Goal: Task Accomplishment & Management: Manage account settings

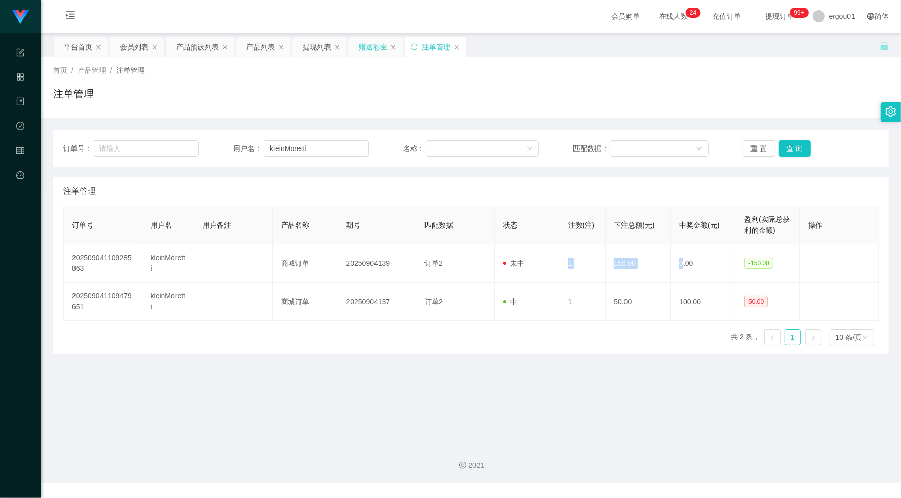
click at [381, 46] on div "赠送彩金" at bounding box center [373, 46] width 29 height 19
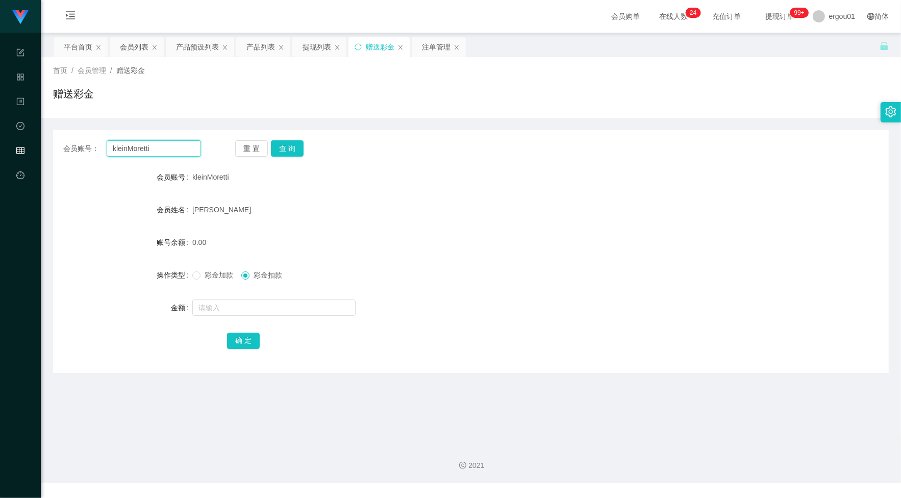
click at [170, 151] on input "kleinMoretti" at bounding box center [154, 148] width 94 height 16
paste input "91790046"
type input "91790046"
drag, startPoint x: 290, startPoint y: 152, endPoint x: 291, endPoint y: 167, distance: 15.4
click at [290, 152] on button "查 询" at bounding box center [287, 148] width 33 height 16
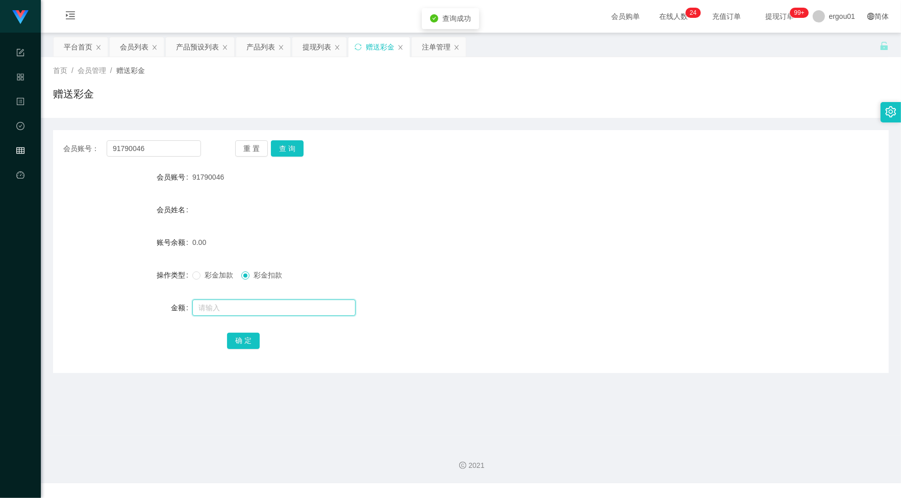
click at [254, 300] on input "text" at bounding box center [273, 308] width 163 height 16
type input "100"
click at [197, 268] on div "彩金加款 彩金扣款" at bounding box center [436, 275] width 488 height 20
click at [199, 278] on span at bounding box center [196, 275] width 8 height 8
click at [243, 342] on button "确 定" at bounding box center [243, 341] width 33 height 16
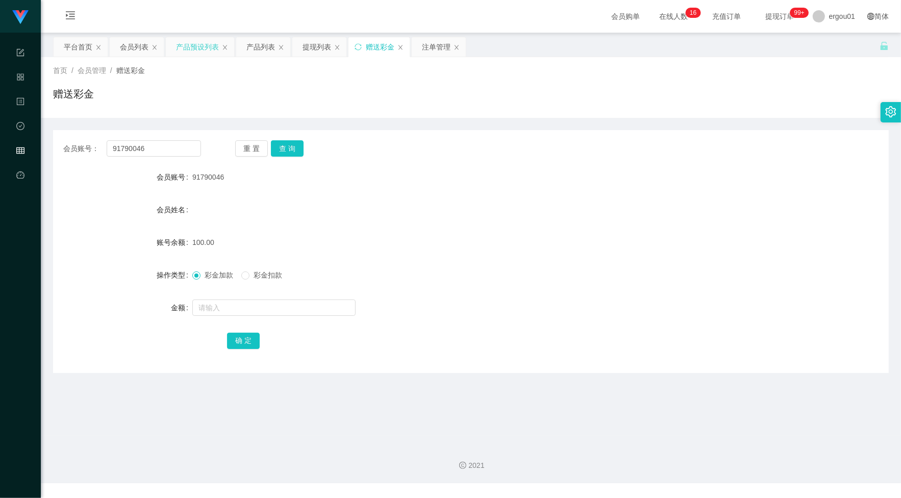
click at [213, 43] on div "产品预设列表" at bounding box center [197, 46] width 43 height 19
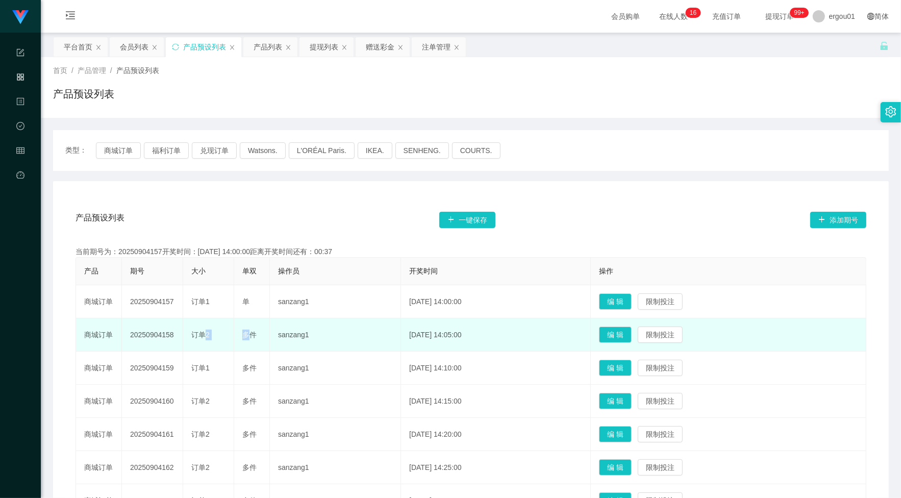
drag, startPoint x: 196, startPoint y: 333, endPoint x: 250, endPoint y: 342, distance: 54.4
click at [250, 342] on tr "商城订单 20250904158 订单2 多件 sanzang1 [DATE] 14:05:00 编 辑 限制投注" at bounding box center [471, 334] width 790 height 33
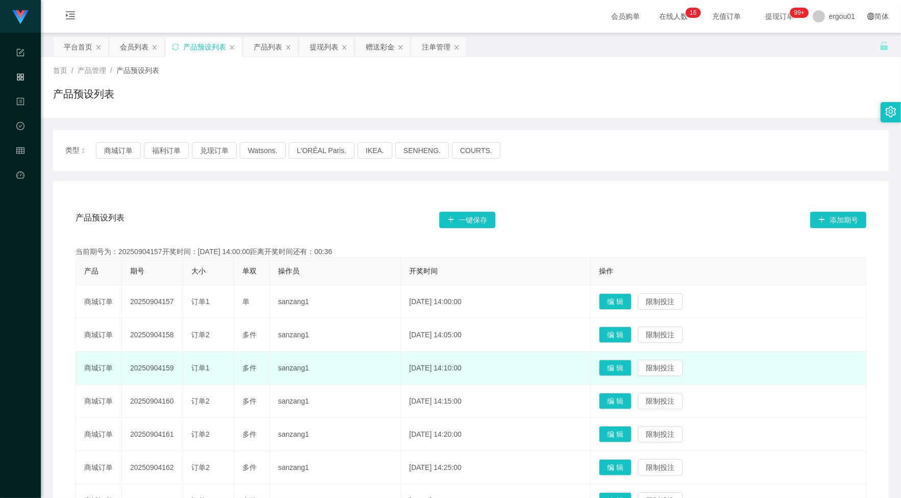
drag, startPoint x: 250, startPoint y: 342, endPoint x: 299, endPoint y: 368, distance: 55.0
click at [299, 368] on td "sanzang1" at bounding box center [335, 368] width 131 height 33
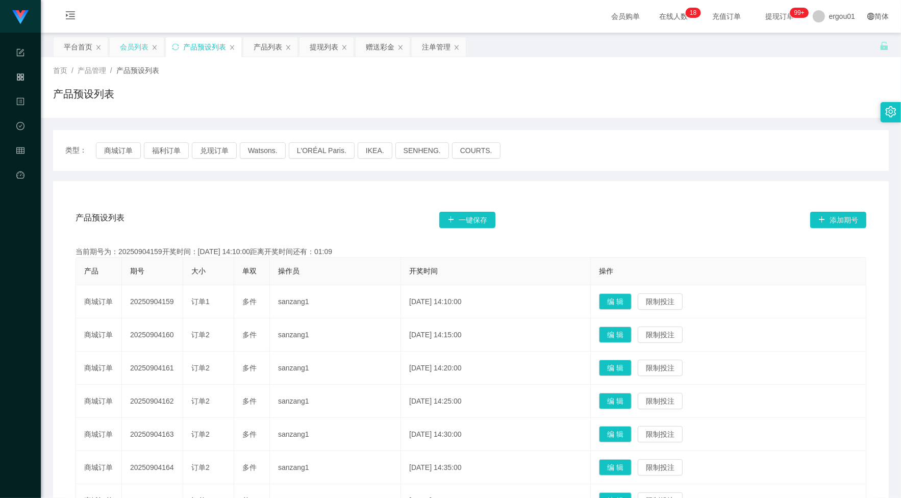
click at [131, 47] on div "会员列表" at bounding box center [134, 46] width 29 height 19
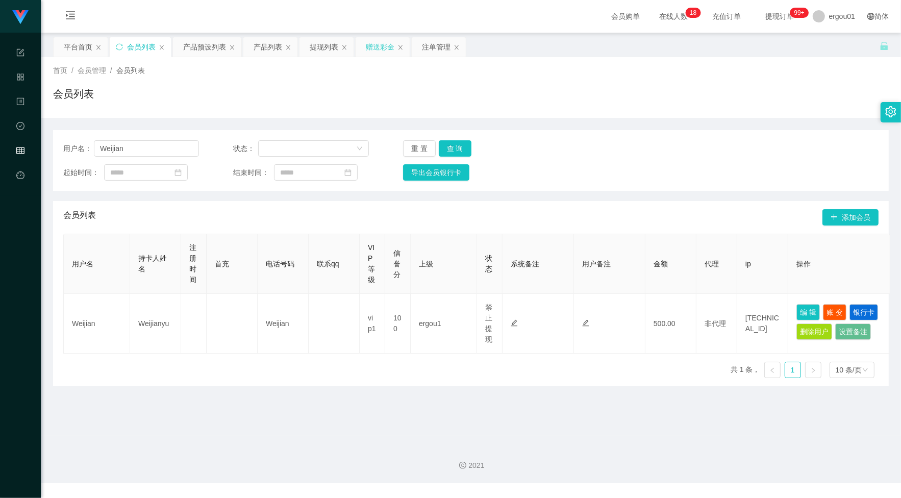
click at [379, 47] on div "赠送彩金" at bounding box center [380, 46] width 29 height 19
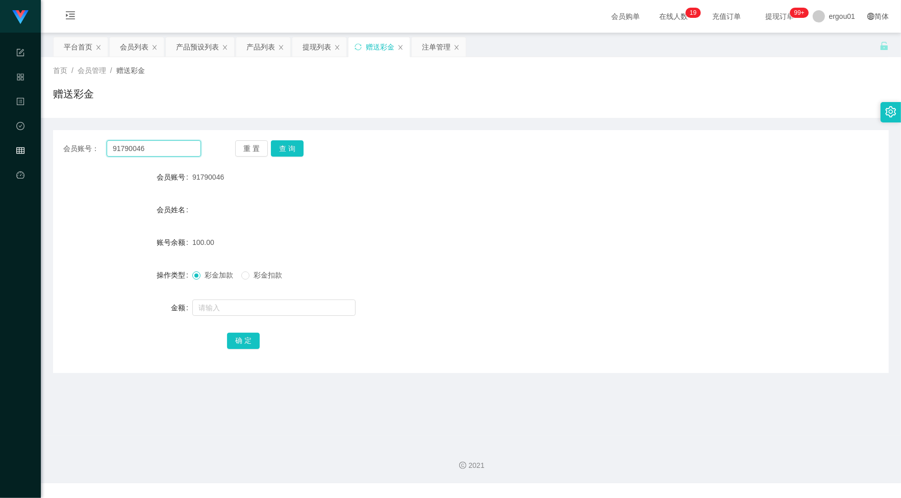
click at [136, 148] on input "91790046" at bounding box center [154, 148] width 94 height 16
click at [302, 147] on button "查 询" at bounding box center [287, 148] width 33 height 16
drag, startPoint x: 64, startPoint y: 394, endPoint x: 82, endPoint y: 371, distance: 29.0
click at [65, 392] on main "关闭左侧 关闭右侧 关闭其它 刷新页面 平台首页 会员列表 产品预设列表 产品列表 提现列表 赠送彩金 注单管理 首页 / 会员管理 / 赠送彩金 / 赠送彩…" at bounding box center [471, 234] width 860 height 403
click at [312, 42] on div "提现列表" at bounding box center [317, 46] width 29 height 19
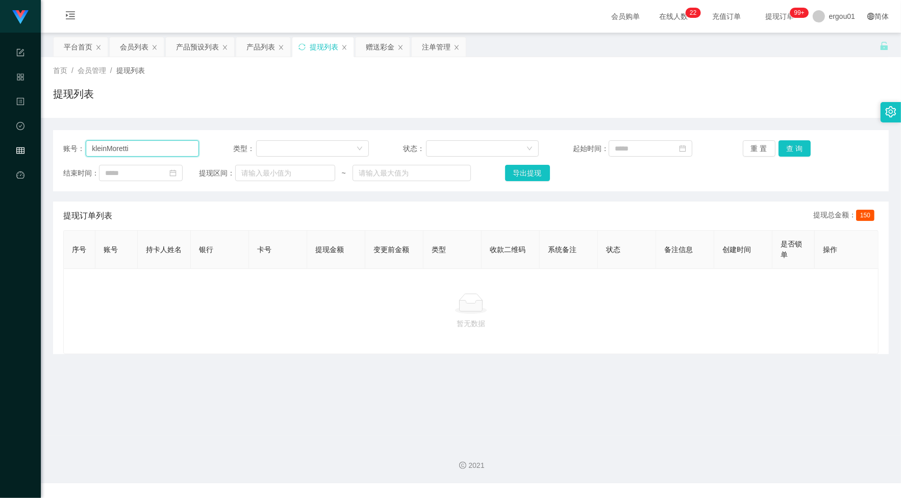
click at [173, 150] on input "kleinMoretti" at bounding box center [142, 148] width 113 height 16
paste input "91790046"
type input "91790046"
click at [797, 146] on button "查 询" at bounding box center [795, 148] width 33 height 16
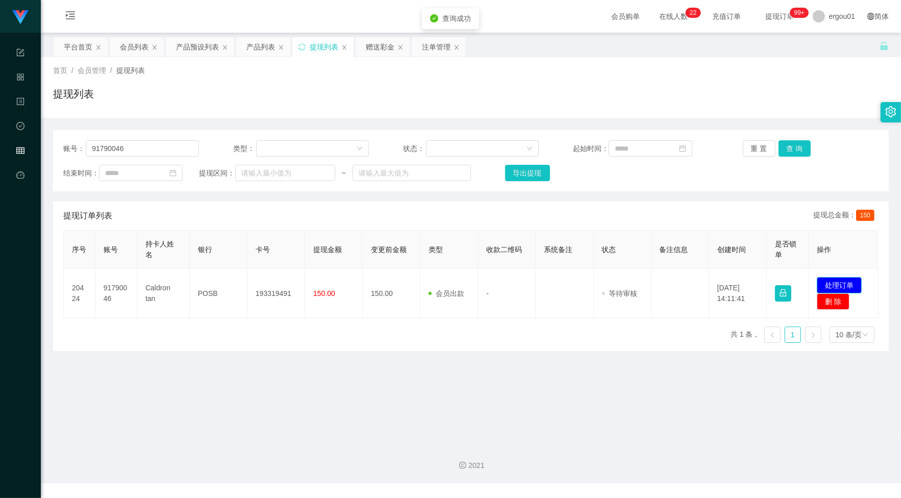
click at [843, 284] on button "处理订单" at bounding box center [839, 285] width 45 height 16
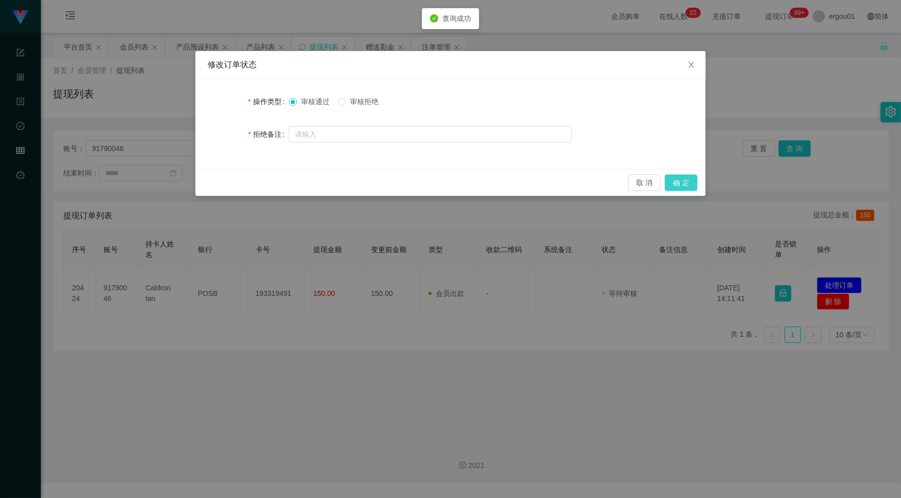
click at [682, 182] on button "确 定" at bounding box center [681, 183] width 33 height 16
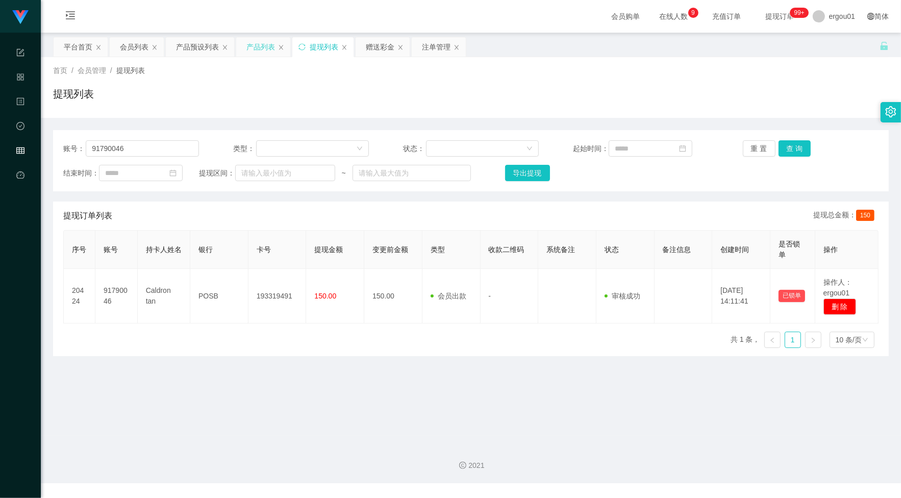
click at [275, 44] on div "产品列表" at bounding box center [260, 46] width 29 height 19
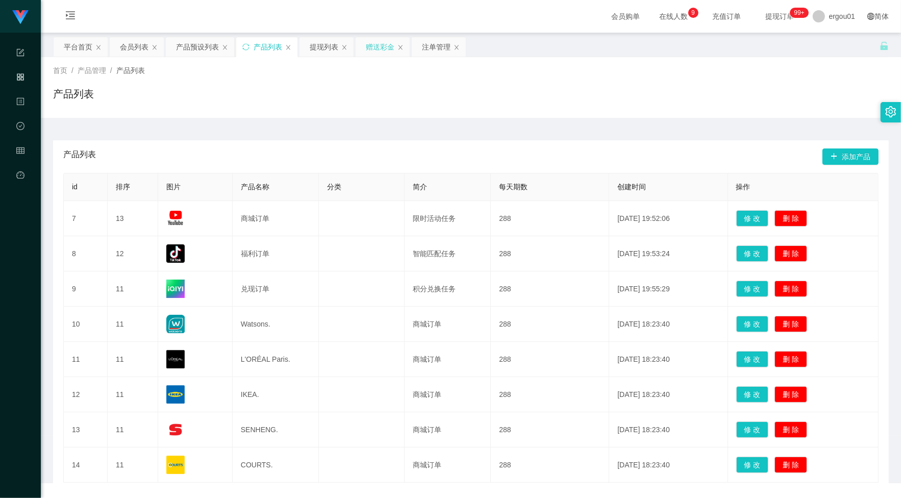
click at [368, 44] on div "赠送彩金" at bounding box center [380, 46] width 29 height 19
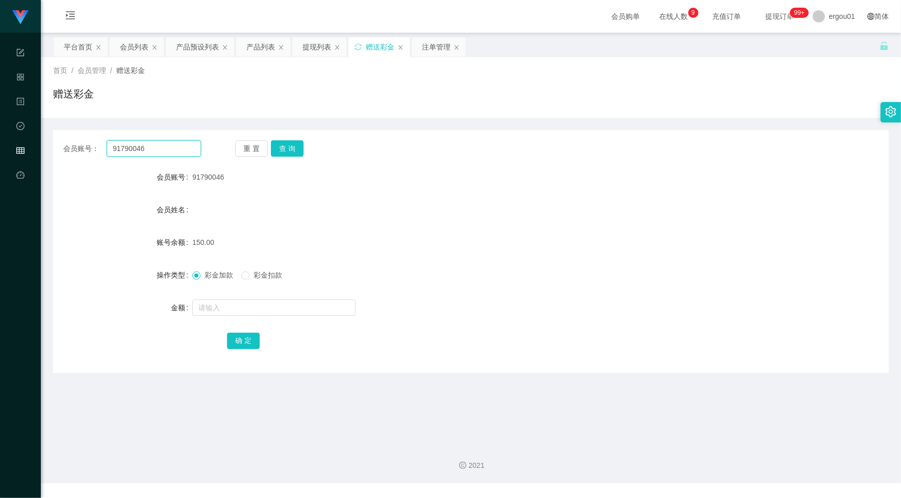
click at [165, 152] on input "91790046" at bounding box center [154, 148] width 94 height 16
paste input "80843155"
type input "80843155"
drag, startPoint x: 305, startPoint y: 149, endPoint x: 296, endPoint y: 152, distance: 8.6
click at [301, 150] on div "重 置 查 询" at bounding box center [304, 148] width 138 height 16
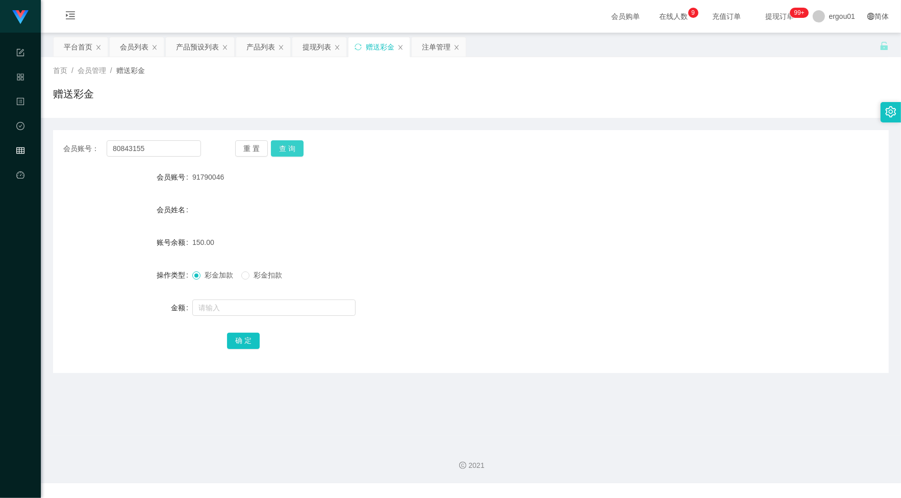
click at [290, 152] on button "查 询" at bounding box center [287, 148] width 33 height 16
click at [253, 316] on div at bounding box center [436, 307] width 488 height 20
click at [248, 303] on input "text" at bounding box center [273, 308] width 163 height 16
type input "10"
click at [238, 340] on button "确 定" at bounding box center [243, 341] width 33 height 16
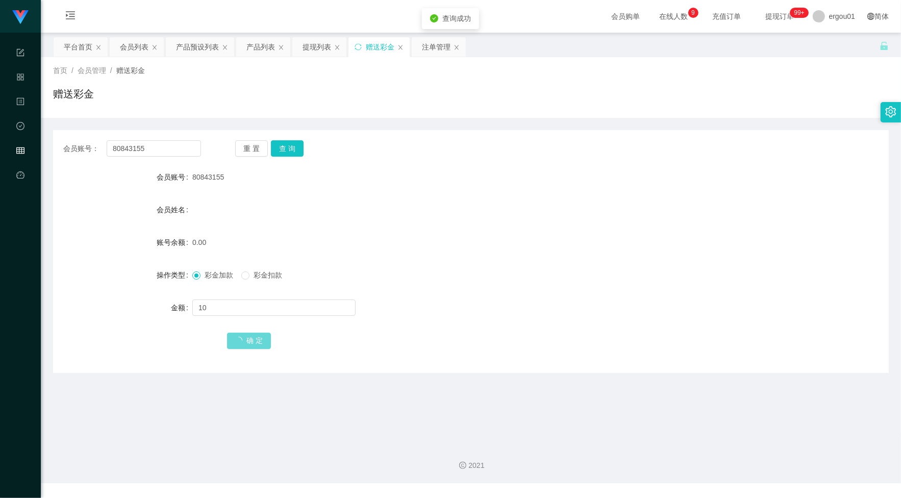
click at [238, 340] on span "确 定" at bounding box center [249, 340] width 44 height 8
click at [228, 308] on input "text" at bounding box center [273, 308] width 163 height 16
click at [233, 302] on input "text" at bounding box center [273, 308] width 163 height 16
drag, startPoint x: 240, startPoint y: 300, endPoint x: 54, endPoint y: 310, distance: 187.0
click at [57, 309] on div "金额 +0" at bounding box center [471, 307] width 836 height 20
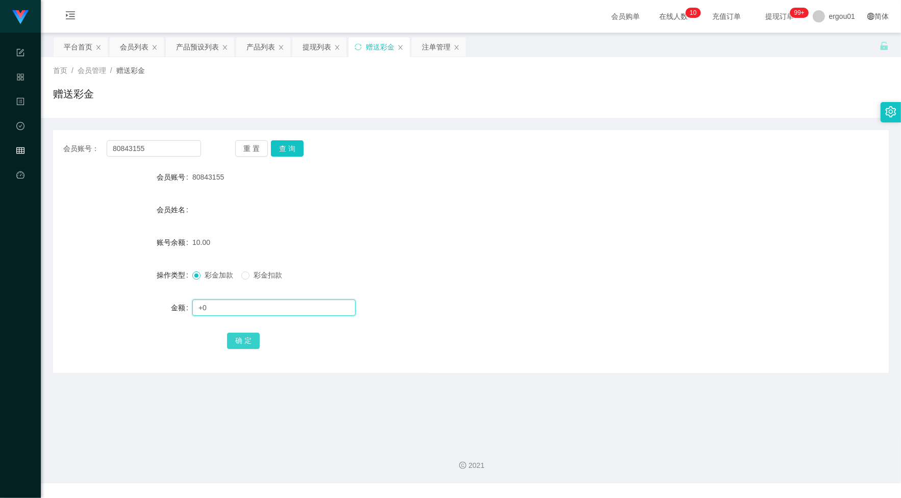
type input "+"
type input "90"
click at [251, 337] on button "确 定" at bounding box center [243, 341] width 33 height 16
click at [149, 156] on input "80843155" at bounding box center [154, 148] width 94 height 16
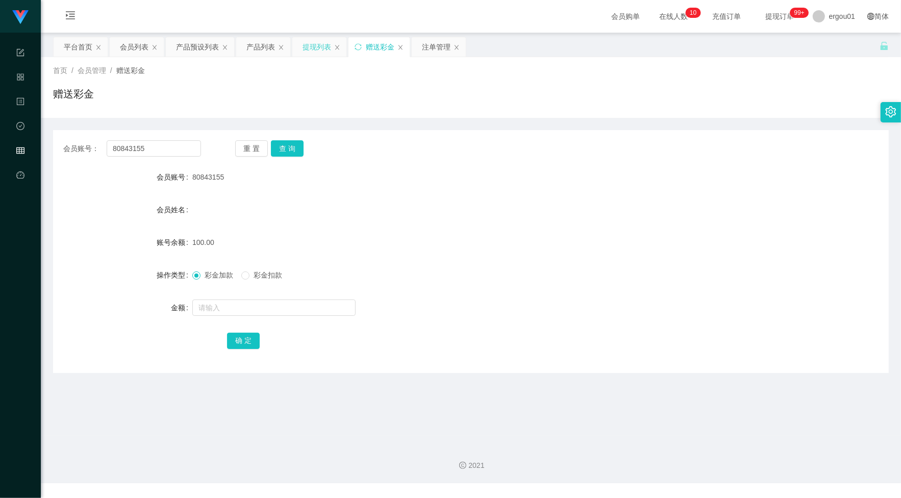
click at [312, 48] on div "提现列表" at bounding box center [317, 46] width 29 height 19
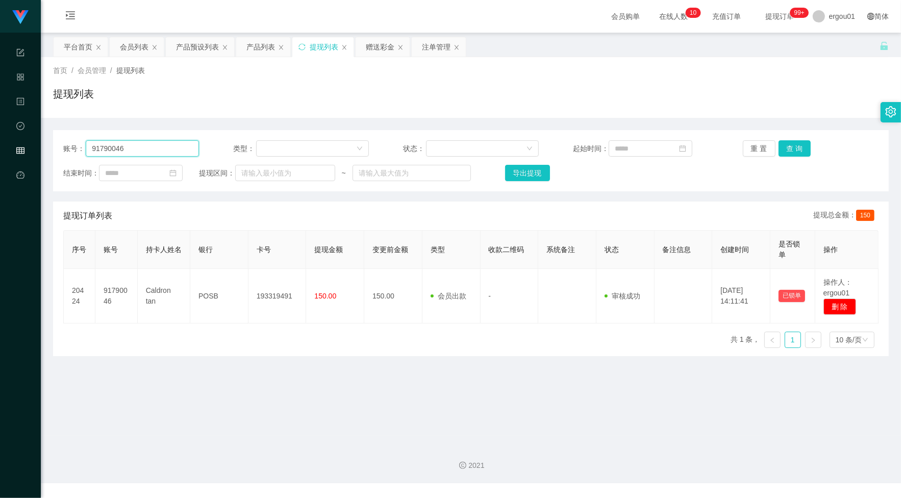
click at [164, 146] on input "91790046" at bounding box center [142, 148] width 113 height 16
click at [789, 143] on button "查 询" at bounding box center [795, 148] width 33 height 16
click at [433, 52] on div "注单管理" at bounding box center [436, 46] width 29 height 19
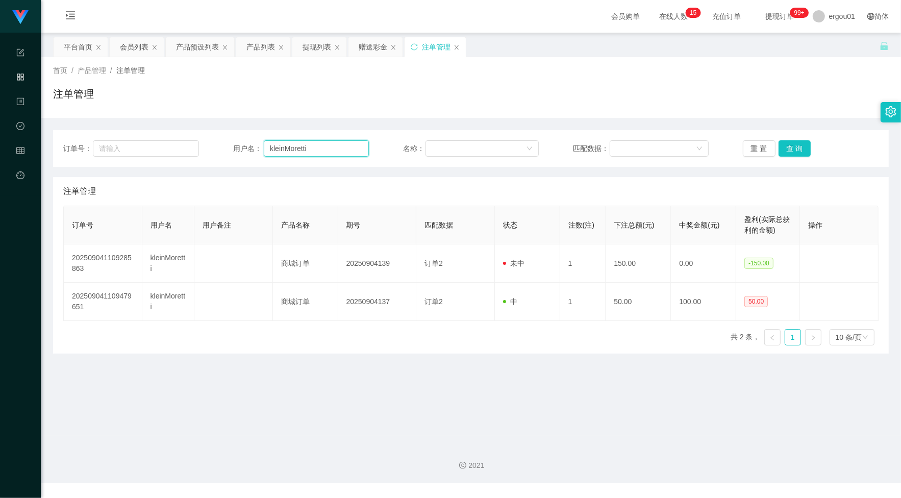
click at [341, 148] on input "kleinMoretti" at bounding box center [316, 148] width 105 height 16
paste input "80843155"
type input "80843155"
click at [793, 146] on button "查 询" at bounding box center [795, 148] width 33 height 16
click at [374, 42] on div "赠送彩金" at bounding box center [373, 46] width 29 height 19
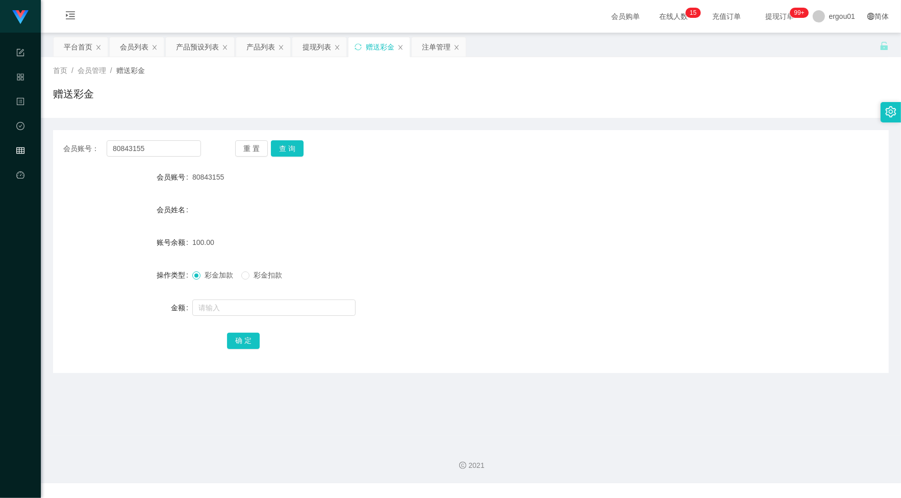
click at [202, 143] on div "会员账号： 80843155 重 置 查 询" at bounding box center [471, 148] width 836 height 16
click at [223, 304] on input "text" at bounding box center [273, 308] width 163 height 16
type input "150"
click at [251, 334] on button "确 定" at bounding box center [243, 341] width 33 height 16
click at [192, 150] on input "80843155" at bounding box center [154, 148] width 94 height 16
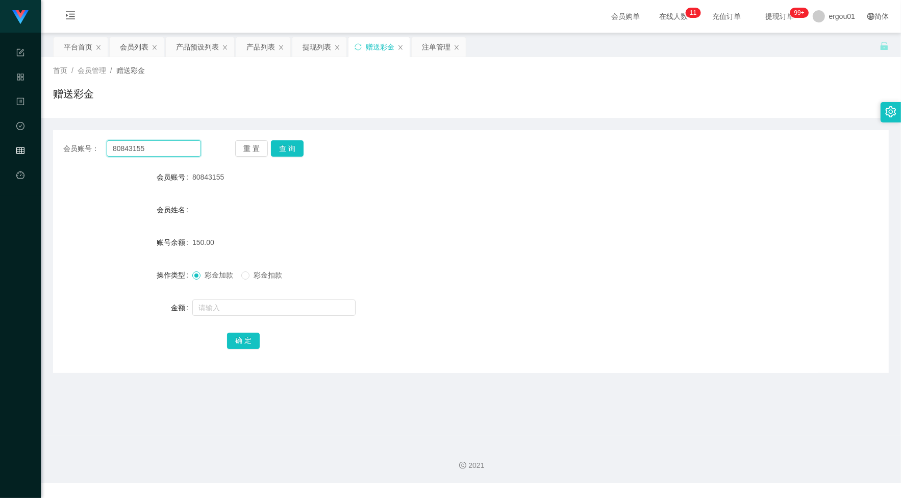
paste input "kleinMoretti"
type input "kleinMoretti"
click at [287, 152] on button "查 询" at bounding box center [287, 148] width 33 height 16
click at [237, 308] on input "text" at bounding box center [273, 308] width 163 height 16
type input "1000"
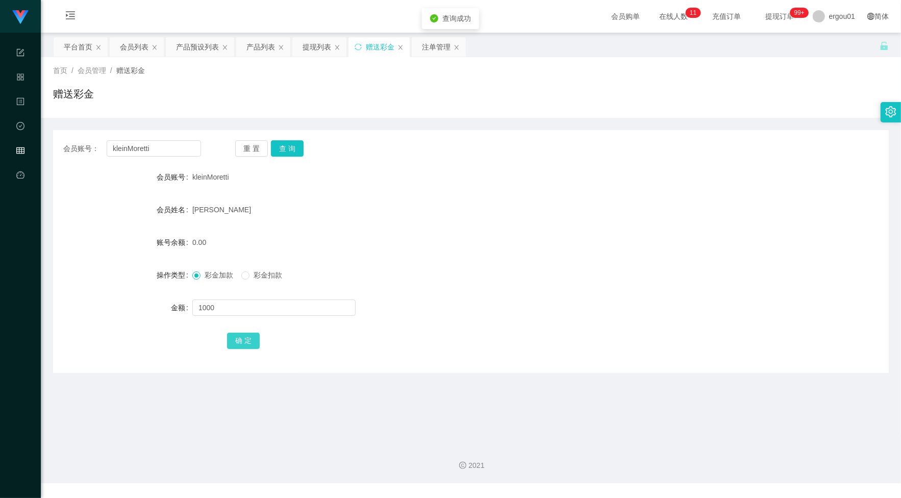
click at [246, 334] on button "确 定" at bounding box center [243, 341] width 33 height 16
click at [181, 154] on input "kleinMoretti" at bounding box center [154, 148] width 94 height 16
paste input "93461218"
type input "93461218"
click at [293, 152] on button "查 询" at bounding box center [287, 148] width 33 height 16
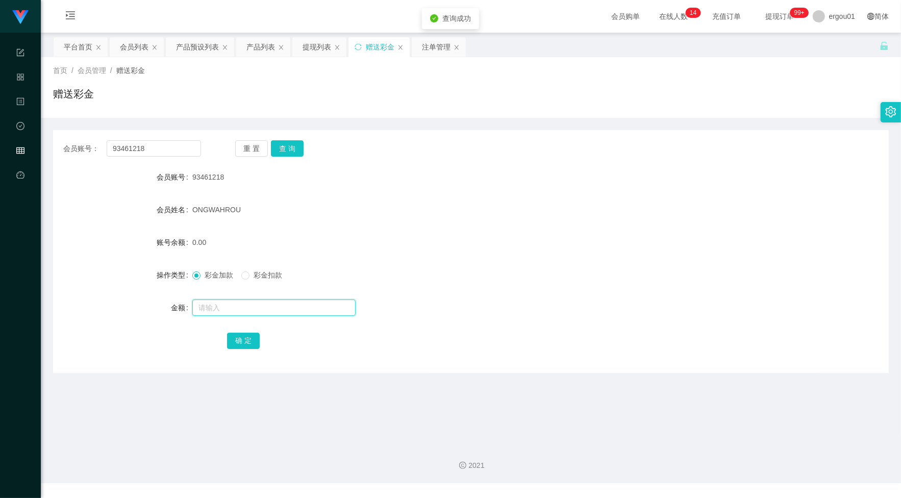
click at [269, 305] on input "text" at bounding box center [273, 308] width 163 height 16
type input "300"
click at [256, 337] on button "确 定" at bounding box center [243, 341] width 33 height 16
click at [166, 152] on input "93461218" at bounding box center [154, 148] width 94 height 16
paste input "80843155"
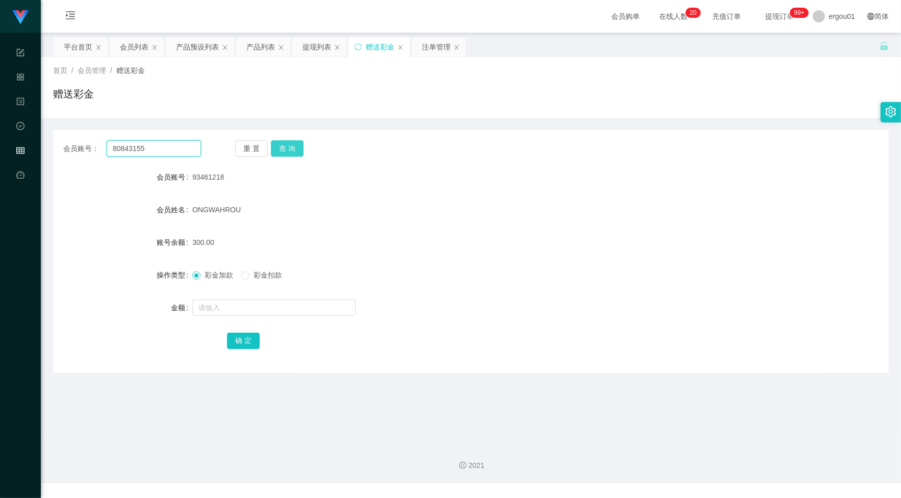
type input "80843155"
click at [286, 143] on button "查 询" at bounding box center [287, 148] width 33 height 16
click at [269, 276] on span "彩金扣款" at bounding box center [268, 275] width 37 height 8
click at [277, 319] on form "会员账号 80843155 会员姓名 账号余额 150.00 操作类型 彩金加款 彩金扣款 金额 确 定" at bounding box center [471, 259] width 836 height 184
click at [281, 307] on input "text" at bounding box center [273, 308] width 163 height 16
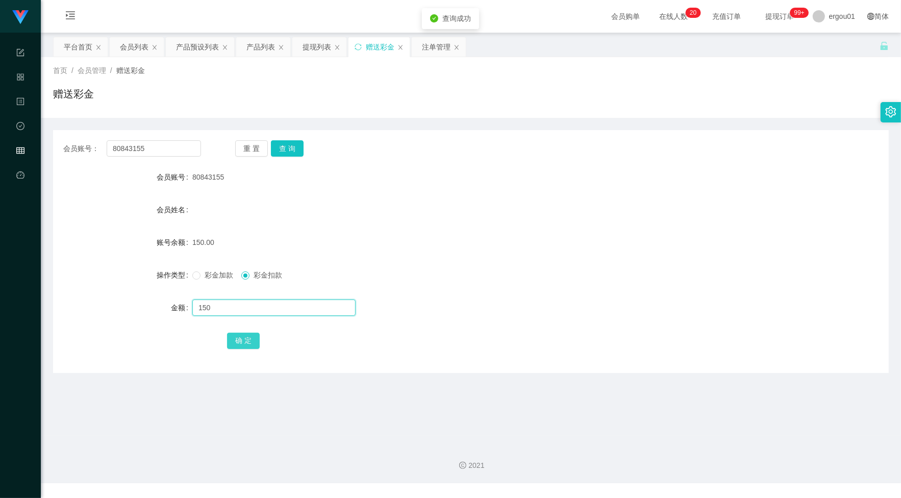
type input "150"
click at [256, 337] on button "确 定" at bounding box center [243, 341] width 33 height 16
click at [319, 46] on div "提现列表" at bounding box center [317, 46] width 29 height 19
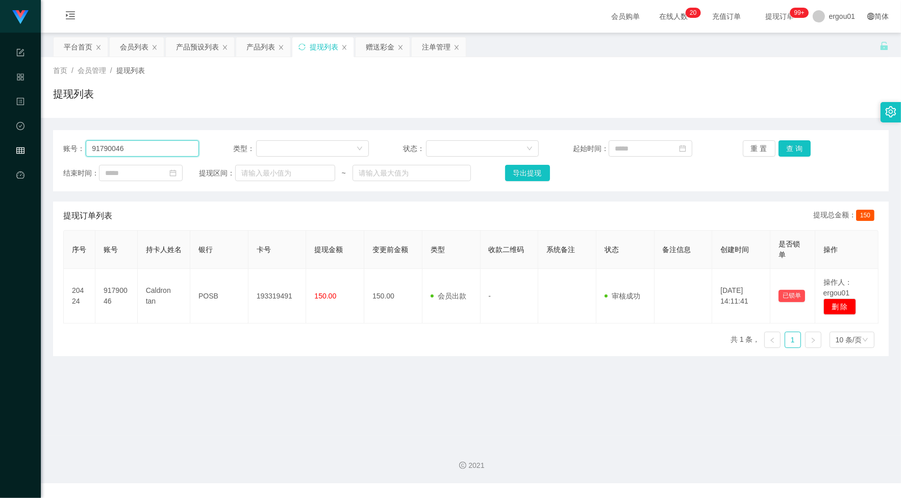
click at [162, 150] on input "91790046" at bounding box center [142, 148] width 113 height 16
paste input "kleinMoretti"
type input "kleinMoretti"
click at [797, 151] on button "查 询" at bounding box center [795, 148] width 33 height 16
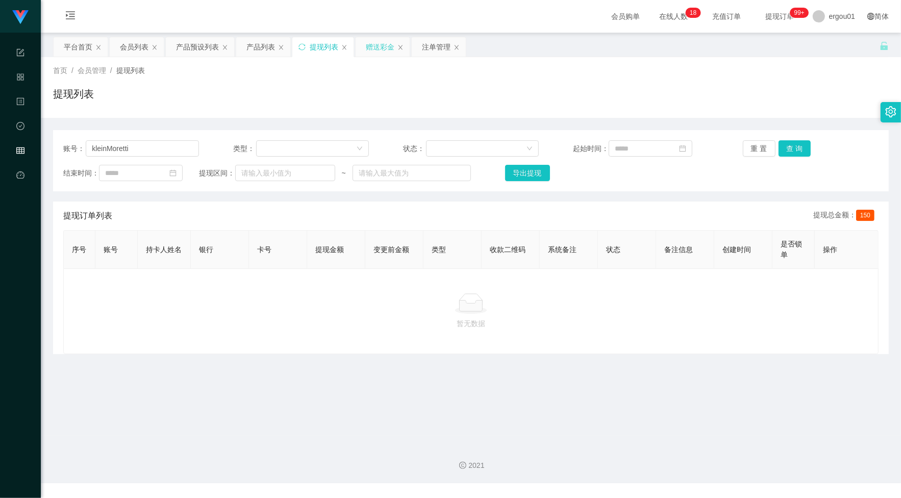
click at [380, 45] on div "赠送彩金" at bounding box center [380, 46] width 29 height 19
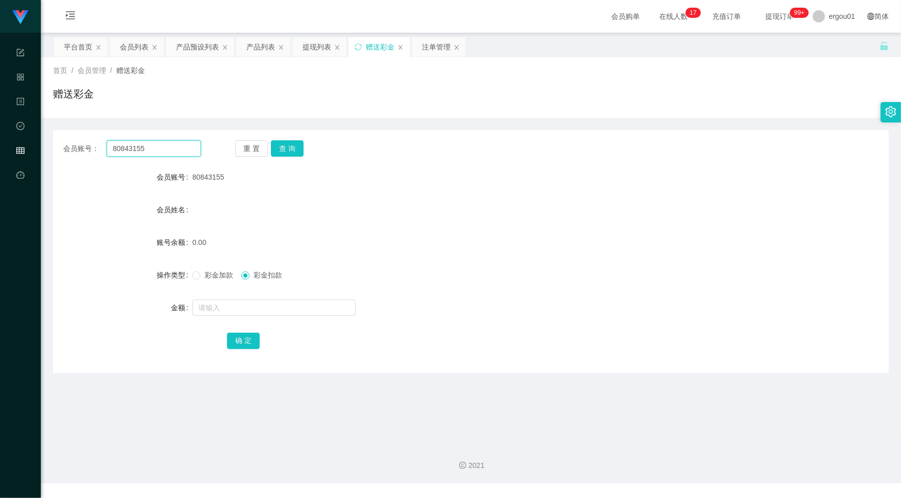
drag, startPoint x: 144, startPoint y: 144, endPoint x: 166, endPoint y: 144, distance: 21.4
click at [144, 144] on input "80843155" at bounding box center [154, 148] width 94 height 16
paste input "kleinMoretti"
type input "kleinMoretti"
click at [294, 146] on button "查 询" at bounding box center [287, 148] width 33 height 16
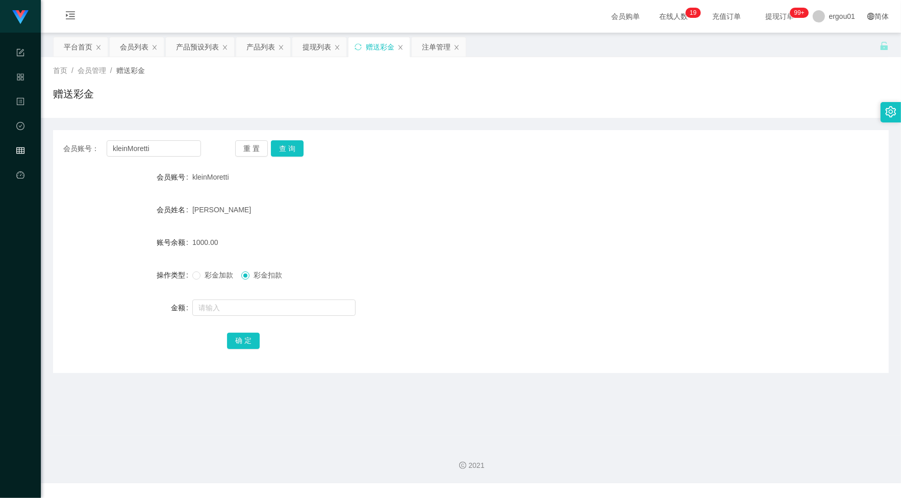
drag, startPoint x: 317, startPoint y: 43, endPoint x: 307, endPoint y: 69, distance: 27.8
click at [317, 43] on div "提现列表" at bounding box center [317, 46] width 29 height 19
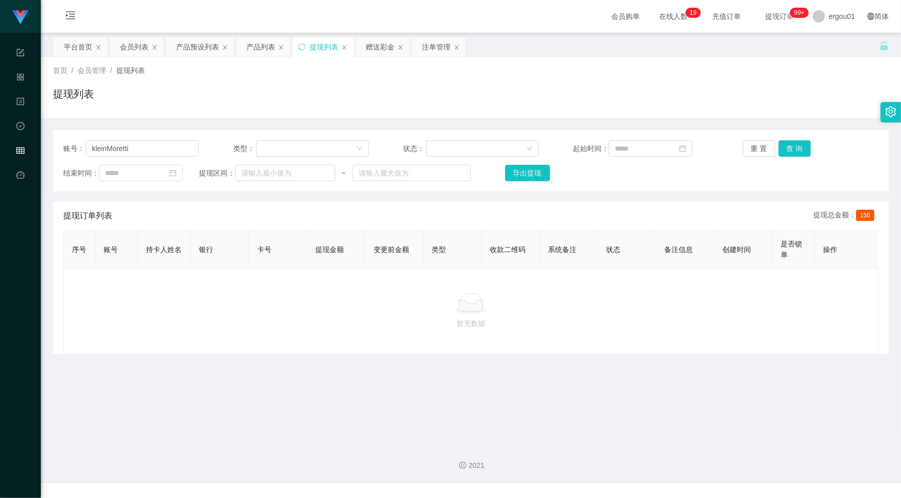
click at [205, 143] on div "账号： kleinMoretti 类型： 状态： 起始时间： 重 置 查 询" at bounding box center [470, 148] width 815 height 16
click at [166, 155] on input "kleinMoretti" at bounding box center [142, 148] width 113 height 16
click at [786, 152] on button "查 询" at bounding box center [795, 148] width 33 height 16
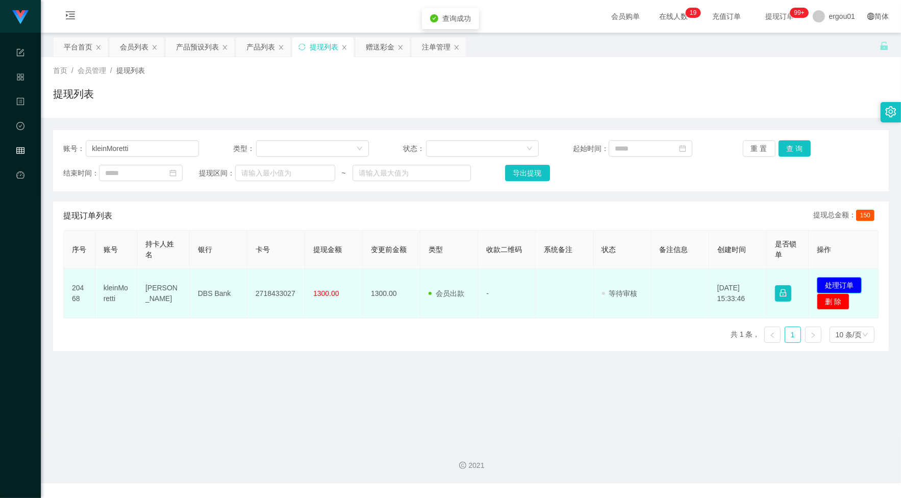
click at [832, 283] on button "处理订单" at bounding box center [839, 285] width 45 height 16
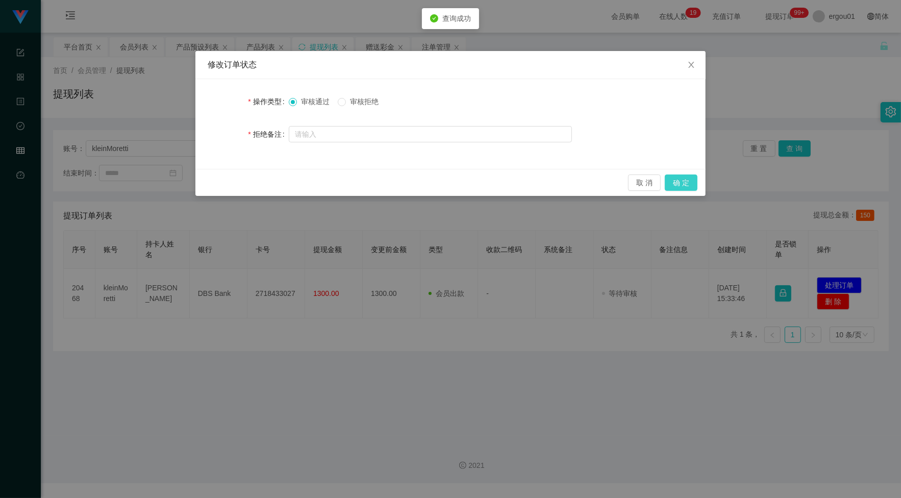
click at [675, 182] on button "确 定" at bounding box center [681, 183] width 33 height 16
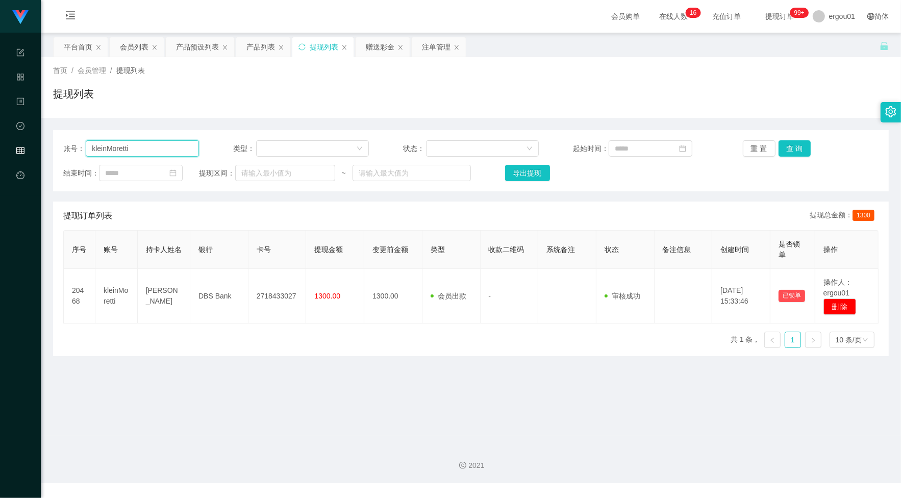
click at [166, 147] on input "kleinMoretti" at bounding box center [142, 148] width 113 height 16
paste input "93461218"
type input "93461218"
click at [784, 146] on button "查 询" at bounding box center [795, 148] width 33 height 16
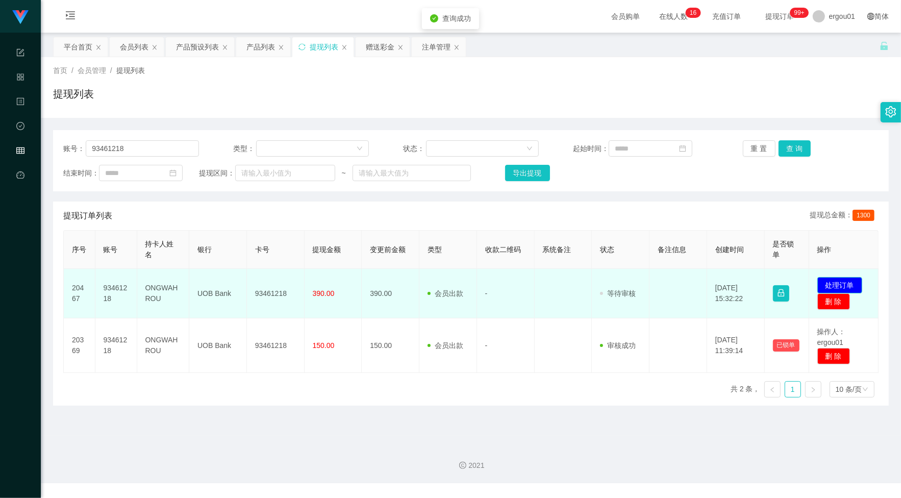
click at [817, 282] on button "处理订单" at bounding box center [839, 285] width 45 height 16
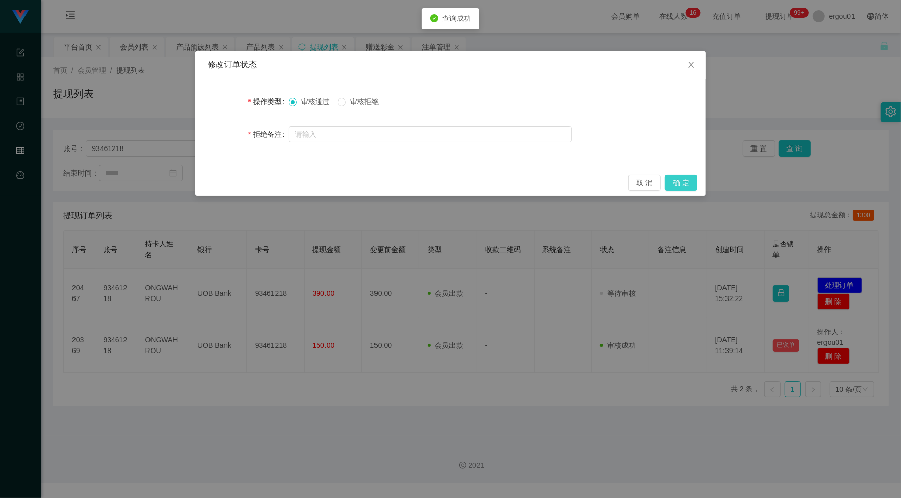
drag, startPoint x: 679, startPoint y: 184, endPoint x: 684, endPoint y: 180, distance: 6.5
click at [679, 182] on button "确 定" at bounding box center [681, 183] width 33 height 16
